Goal: Navigation & Orientation: Understand site structure

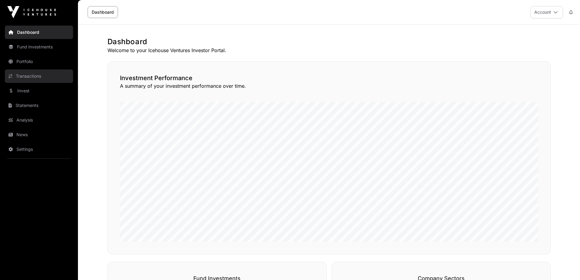
click at [25, 75] on link "Transactions" at bounding box center [39, 75] width 68 height 13
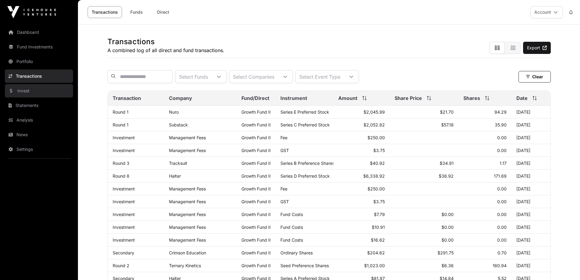
click at [30, 89] on link "Invest" at bounding box center [39, 90] width 68 height 13
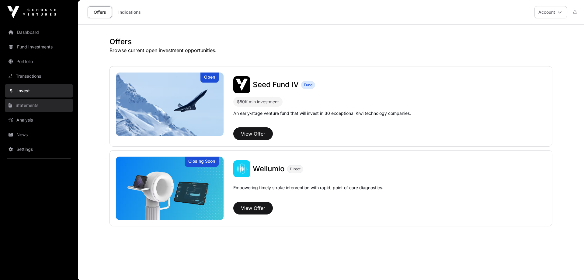
click at [25, 105] on link "Statements" at bounding box center [39, 105] width 68 height 13
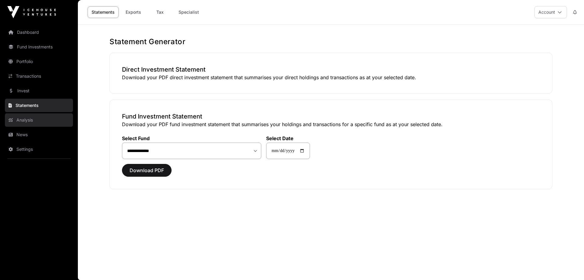
click at [33, 121] on link "Analysis" at bounding box center [39, 119] width 68 height 13
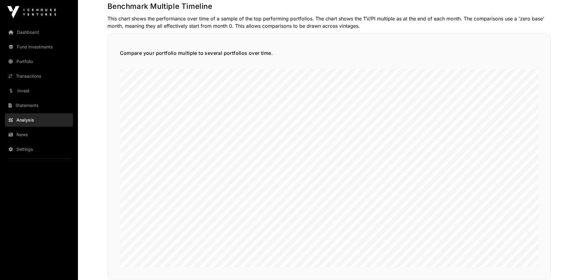
scroll to position [1460, 0]
click at [23, 131] on link "News" at bounding box center [39, 134] width 68 height 13
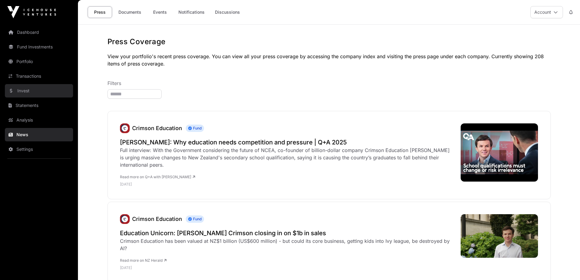
click at [18, 86] on link "Invest" at bounding box center [39, 90] width 68 height 13
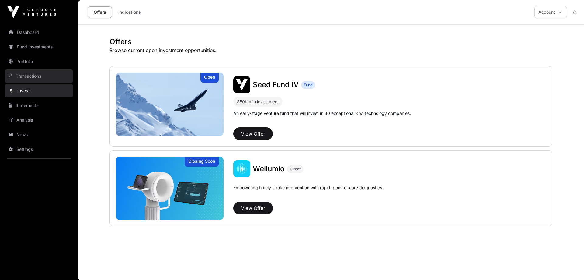
click at [23, 76] on link "Transactions" at bounding box center [39, 75] width 68 height 13
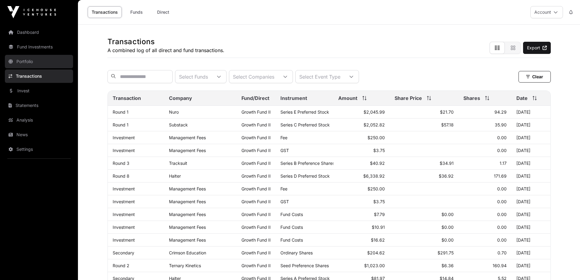
click at [23, 60] on link "Portfolio" at bounding box center [39, 61] width 68 height 13
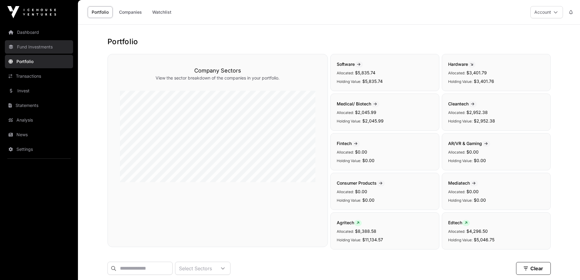
click at [25, 50] on link "Fund Investments" at bounding box center [39, 46] width 68 height 13
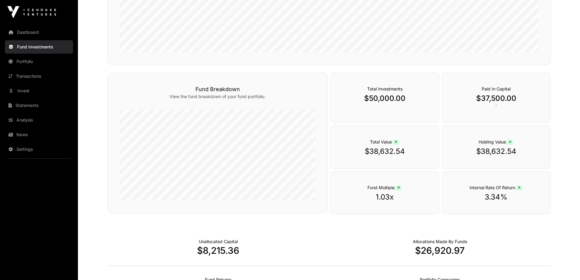
scroll to position [213, 0]
